Goal: Transaction & Acquisition: Download file/media

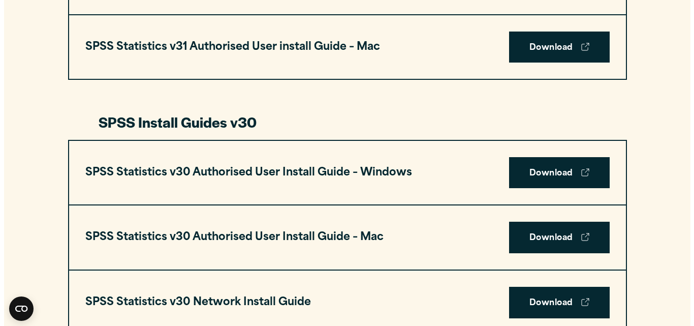
scroll to position [660, 0]
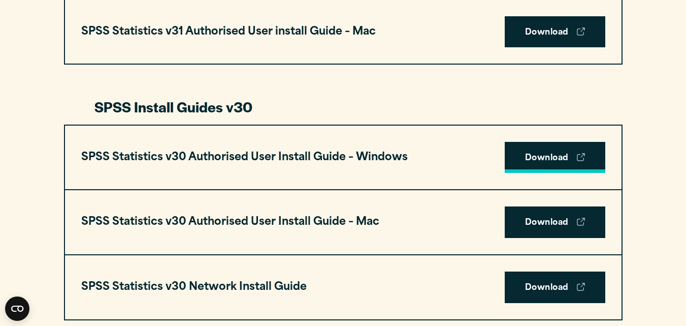
click at [531, 155] on link "Download" at bounding box center [555, 157] width 101 height 31
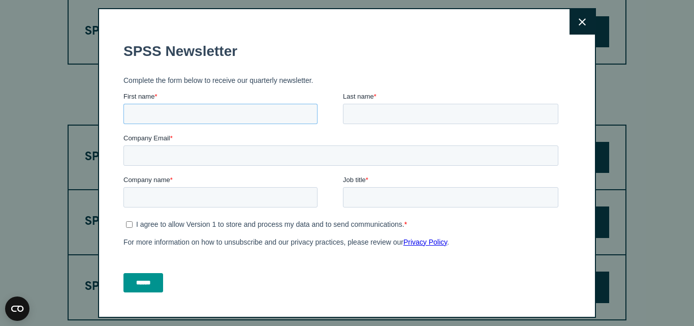
click at [189, 109] on input "First name *" at bounding box center [220, 114] width 194 height 20
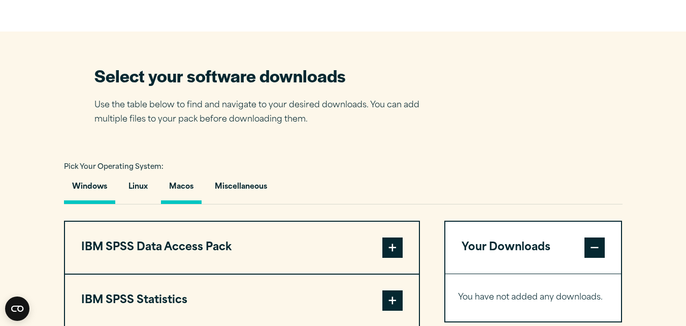
scroll to position [660, 0]
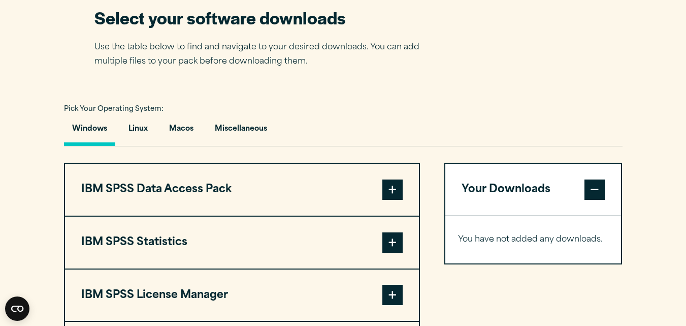
click at [388, 185] on span at bounding box center [392, 189] width 20 height 20
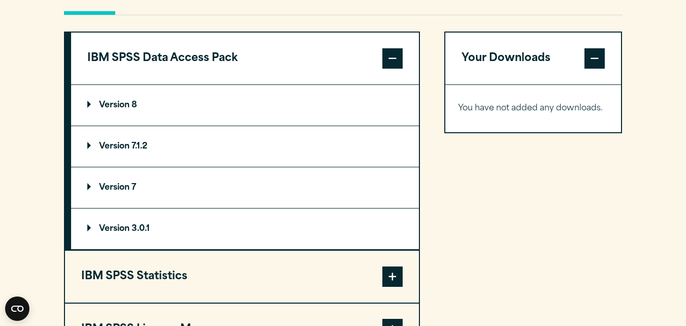
scroll to position [813, 0]
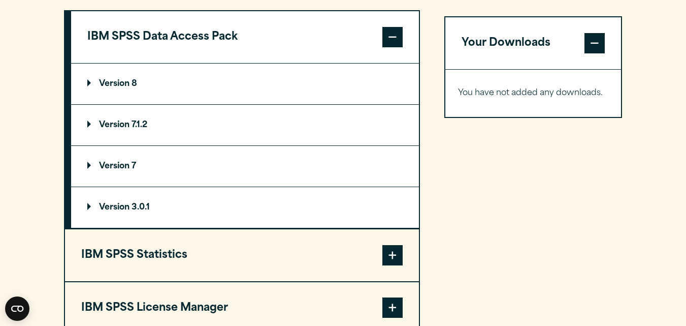
click at [129, 202] on summary "Version 3.0.1" at bounding box center [245, 207] width 348 height 41
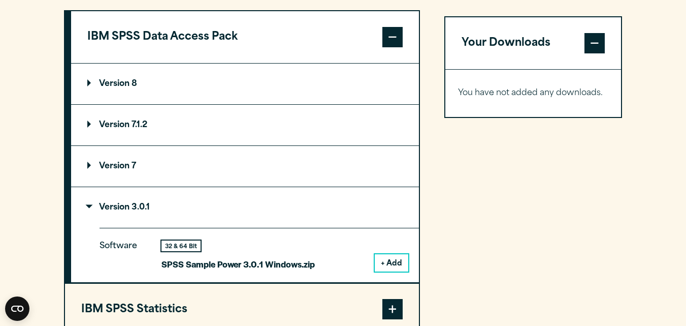
click at [378, 266] on button "+ Add" at bounding box center [392, 262] width 34 height 17
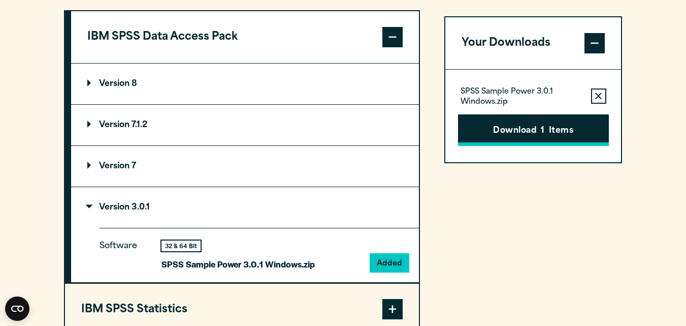
click at [535, 132] on button "Download 1 Items" at bounding box center [533, 129] width 151 height 31
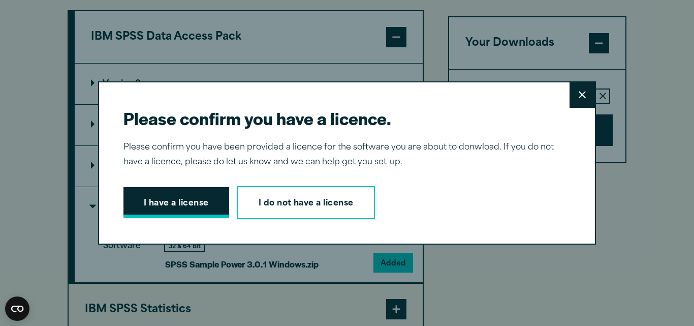
click at [179, 203] on button "I have a license" at bounding box center [176, 202] width 106 height 31
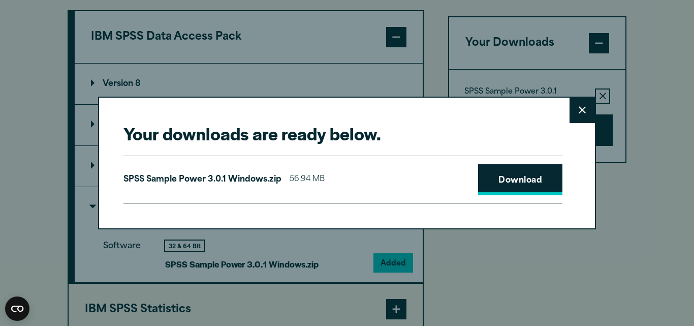
click at [543, 172] on link "Download" at bounding box center [520, 179] width 84 height 31
drag, startPoint x: 580, startPoint y: 111, endPoint x: 556, endPoint y: 119, distance: 25.5
click at [580, 111] on icon at bounding box center [581, 110] width 7 height 8
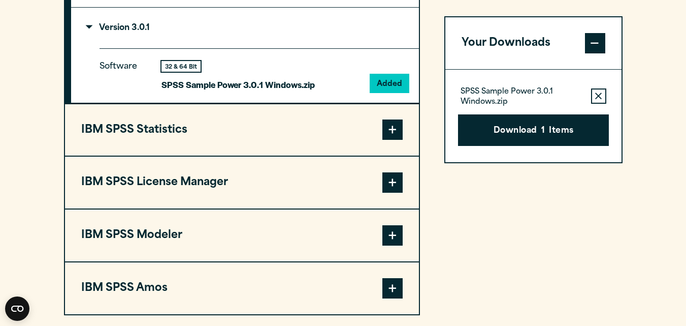
scroll to position [1016, 0]
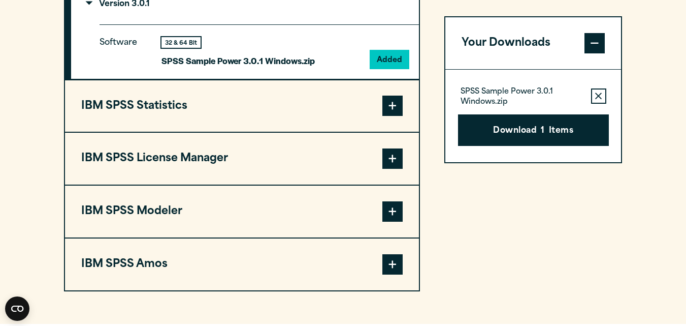
click at [395, 106] on span at bounding box center [392, 105] width 20 height 20
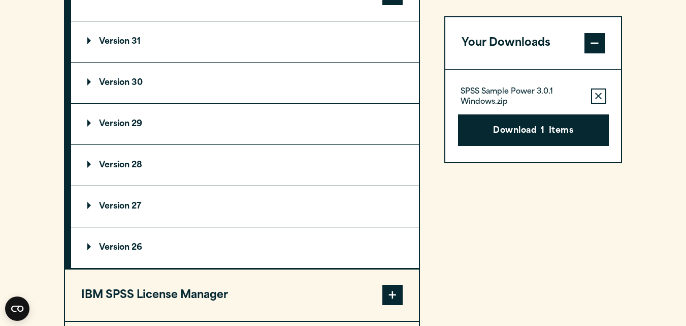
scroll to position [857, 0]
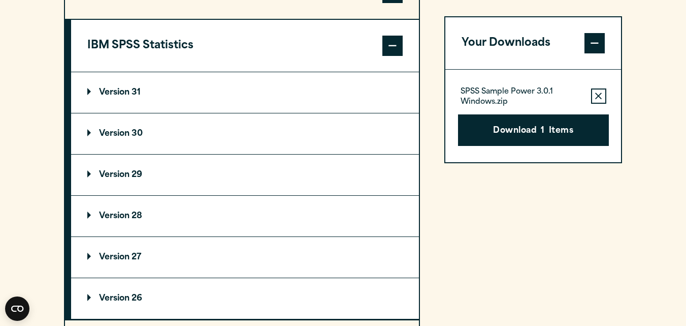
click at [110, 132] on p "Version 30" at bounding box center [114, 133] width 55 height 8
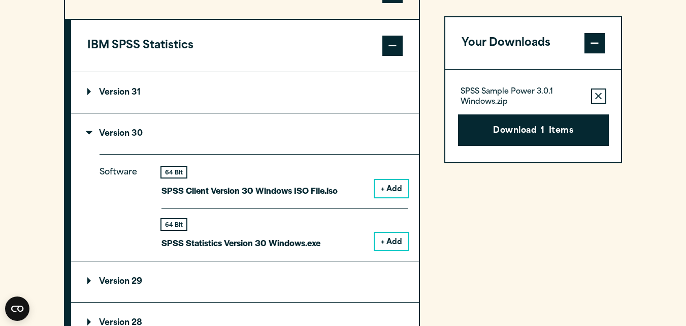
click at [392, 194] on button "+ Add" at bounding box center [392, 188] width 34 height 17
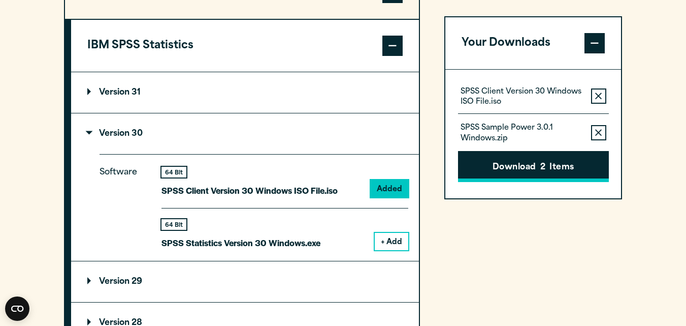
click at [507, 173] on button "Download 2 Items" at bounding box center [533, 166] width 151 height 31
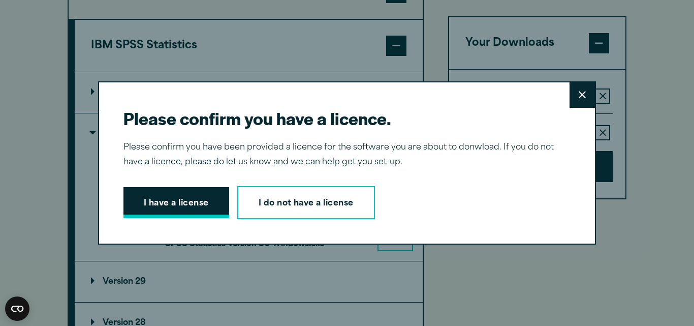
click at [200, 207] on button "I have a license" at bounding box center [176, 202] width 106 height 31
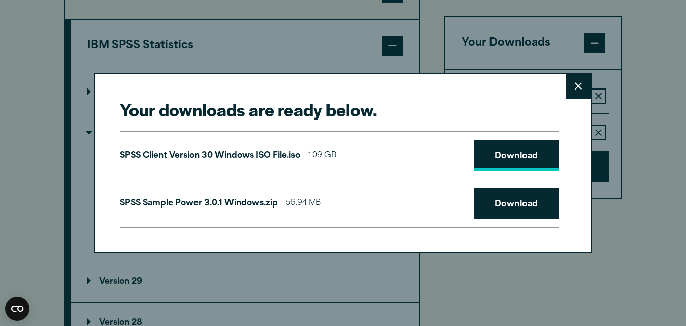
click at [523, 150] on link "Download" at bounding box center [516, 155] width 84 height 31
click at [572, 84] on button "Close" at bounding box center [578, 86] width 25 height 25
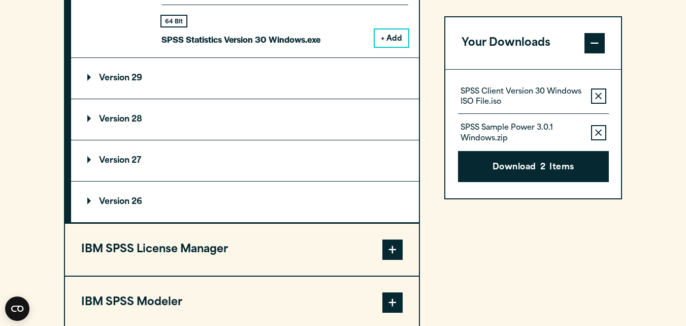
scroll to position [1111, 0]
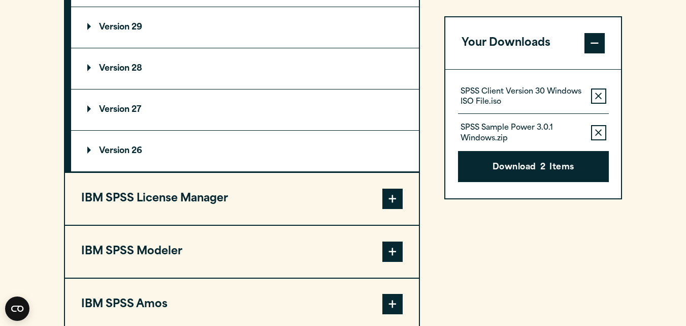
click at [157, 200] on button "IBM SPSS License Manager" at bounding box center [242, 199] width 354 height 52
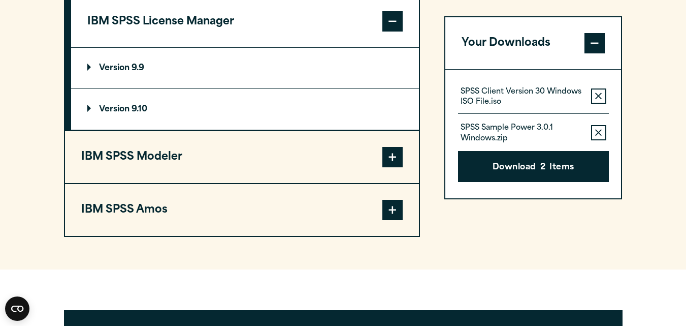
scroll to position [907, 0]
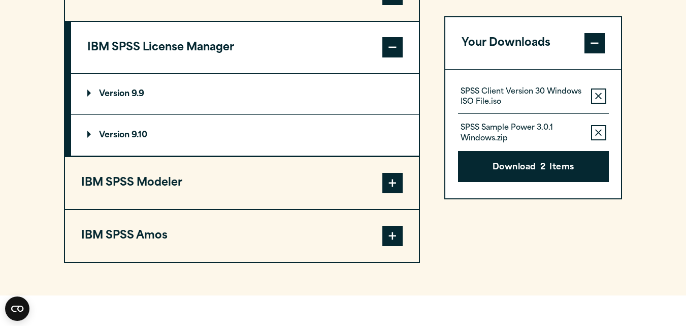
click at [116, 94] on p "Version 9.9" at bounding box center [115, 94] width 57 height 8
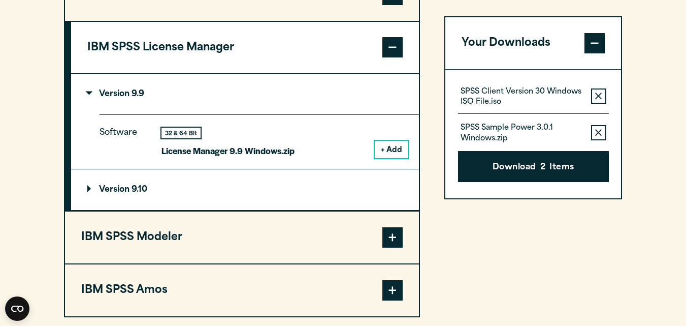
click at [382, 148] on button "+ Add" at bounding box center [392, 149] width 34 height 17
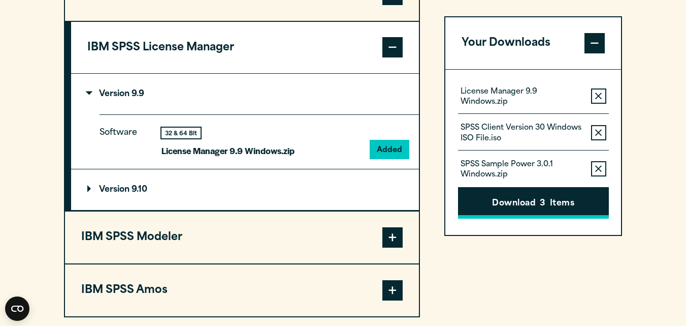
click at [514, 201] on button "Download 3 Items" at bounding box center [533, 202] width 151 height 31
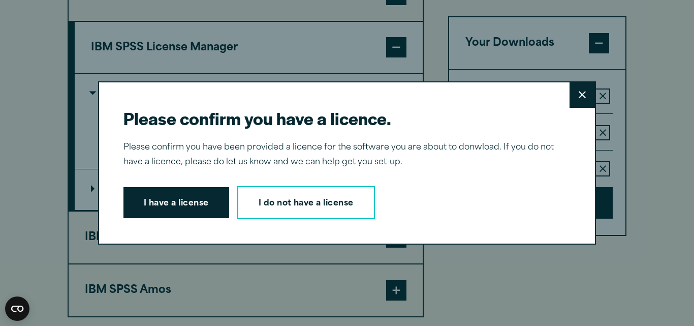
click at [582, 94] on button "Close" at bounding box center [581, 94] width 25 height 25
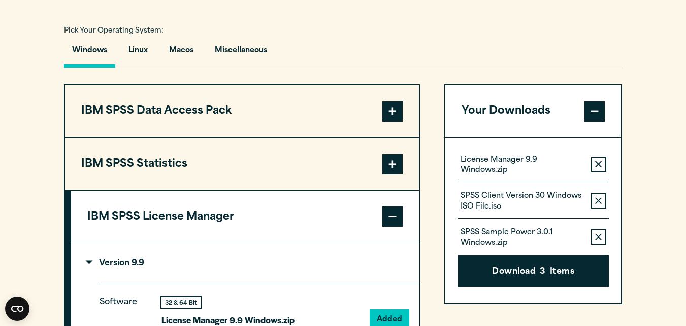
scroll to position [704, 0]
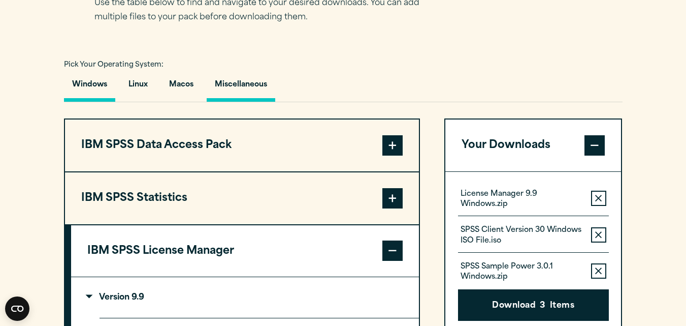
click at [257, 82] on button "Miscellaneous" at bounding box center [241, 87] width 69 height 29
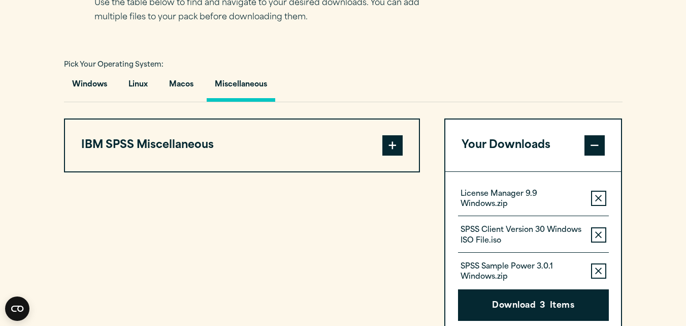
click at [195, 144] on button "IBM SPSS Miscellaneous" at bounding box center [242, 145] width 354 height 52
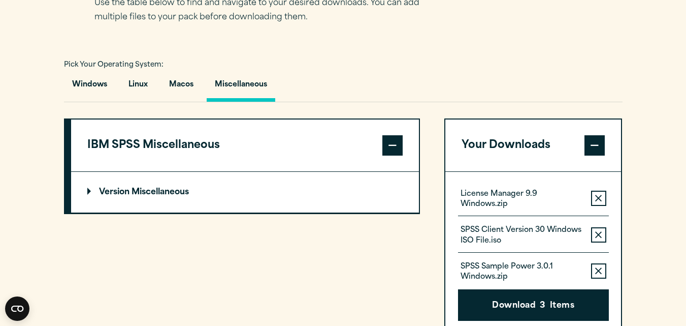
click at [128, 186] on summary "Version Miscellaneous" at bounding box center [245, 192] width 348 height 41
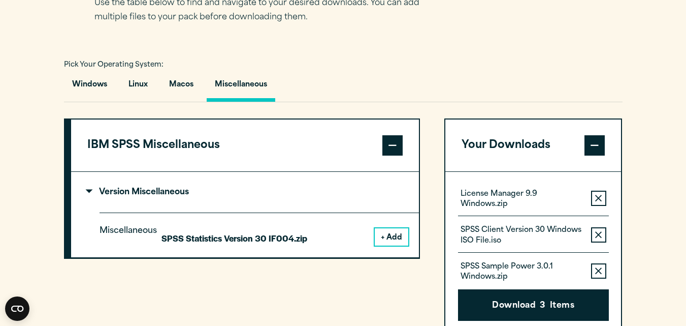
click at [400, 237] on button "+ Add" at bounding box center [392, 236] width 34 height 17
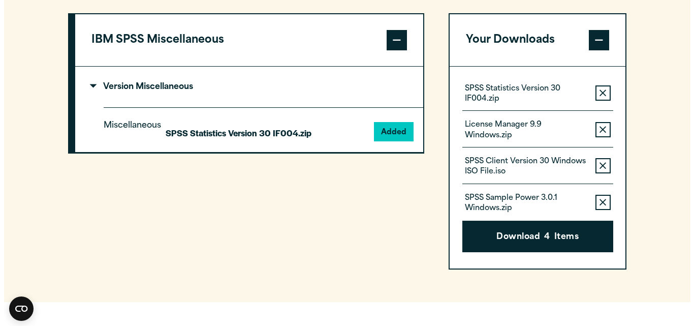
scroll to position [907, 0]
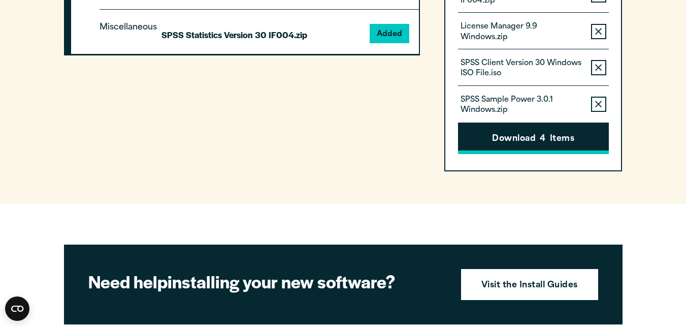
click at [533, 136] on button "Download 4 Items" at bounding box center [533, 137] width 151 height 31
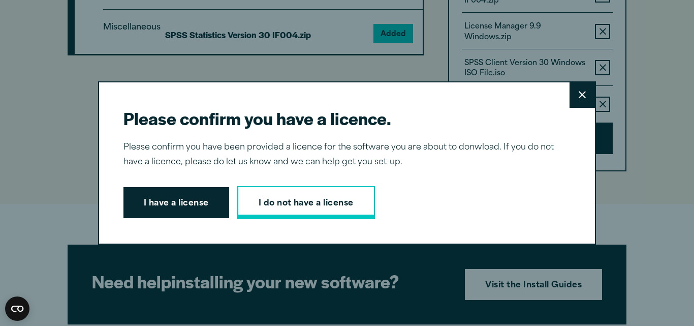
click at [286, 195] on link "I do not have a license" at bounding box center [306, 203] width 138 height 34
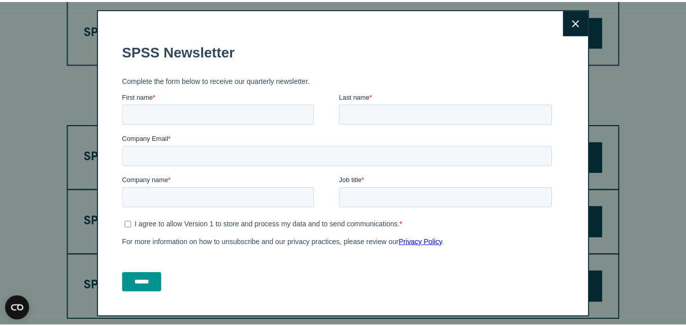
scroll to position [660, 0]
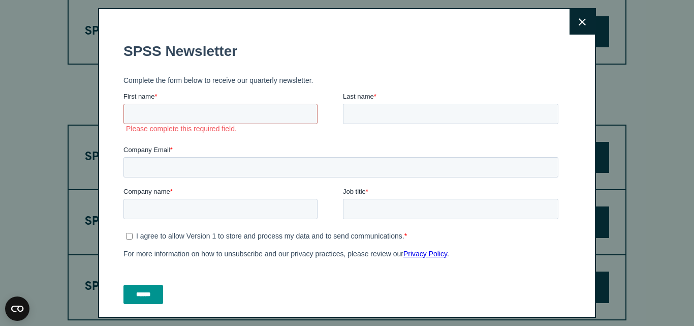
click at [574, 20] on button "Close" at bounding box center [581, 21] width 25 height 25
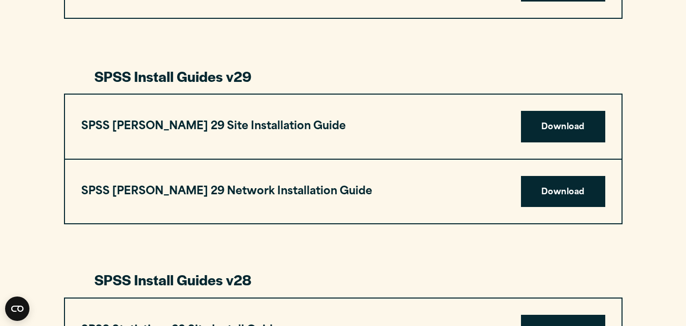
scroll to position [1422, 0]
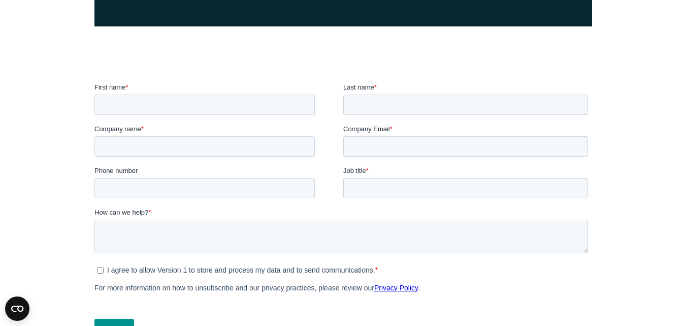
scroll to position [305, 0]
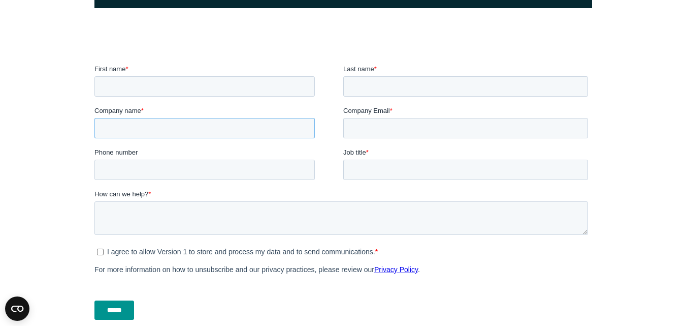
click at [117, 131] on input "Company name *" at bounding box center [204, 128] width 220 height 20
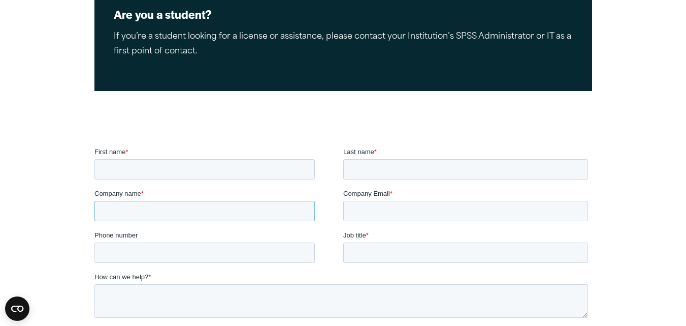
scroll to position [203, 0]
